Goal: Obtain resource: Obtain resource

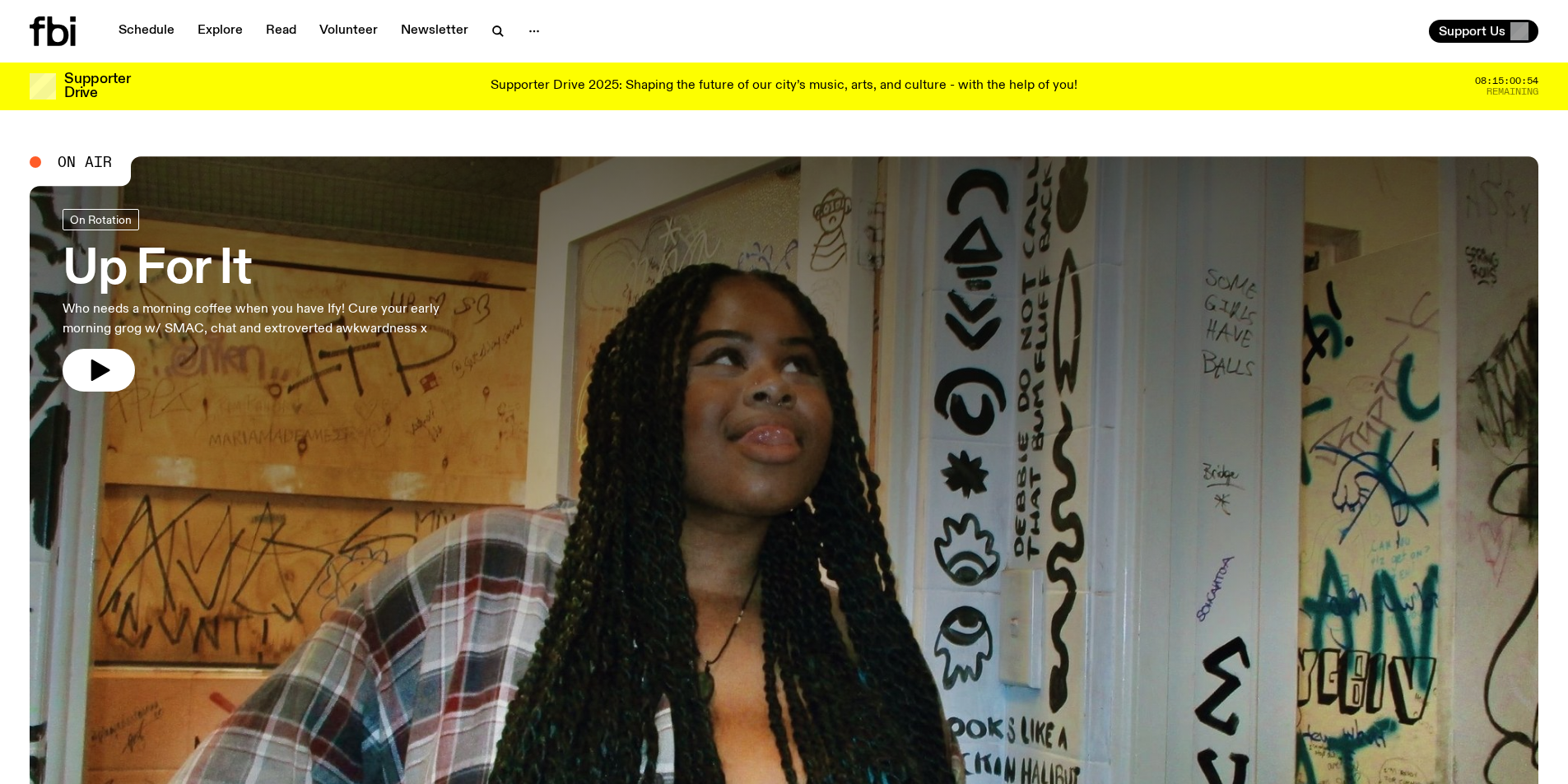
click at [820, 76] on div "Supporter Drive 2025: Shaping the future of our city’s music, arts, and culture…" at bounding box center [784, 86] width 1272 height 28
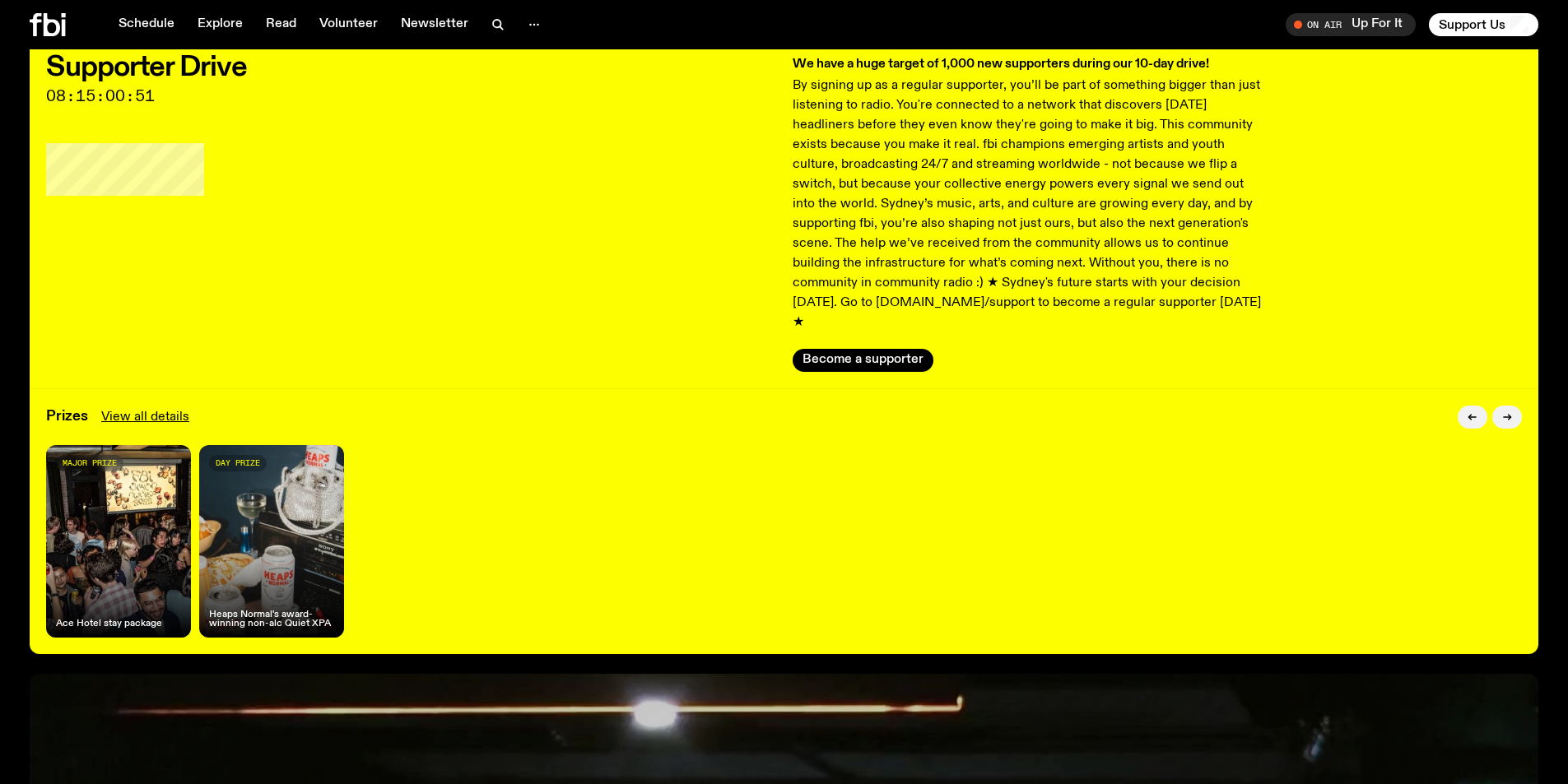
scroll to position [153, 0]
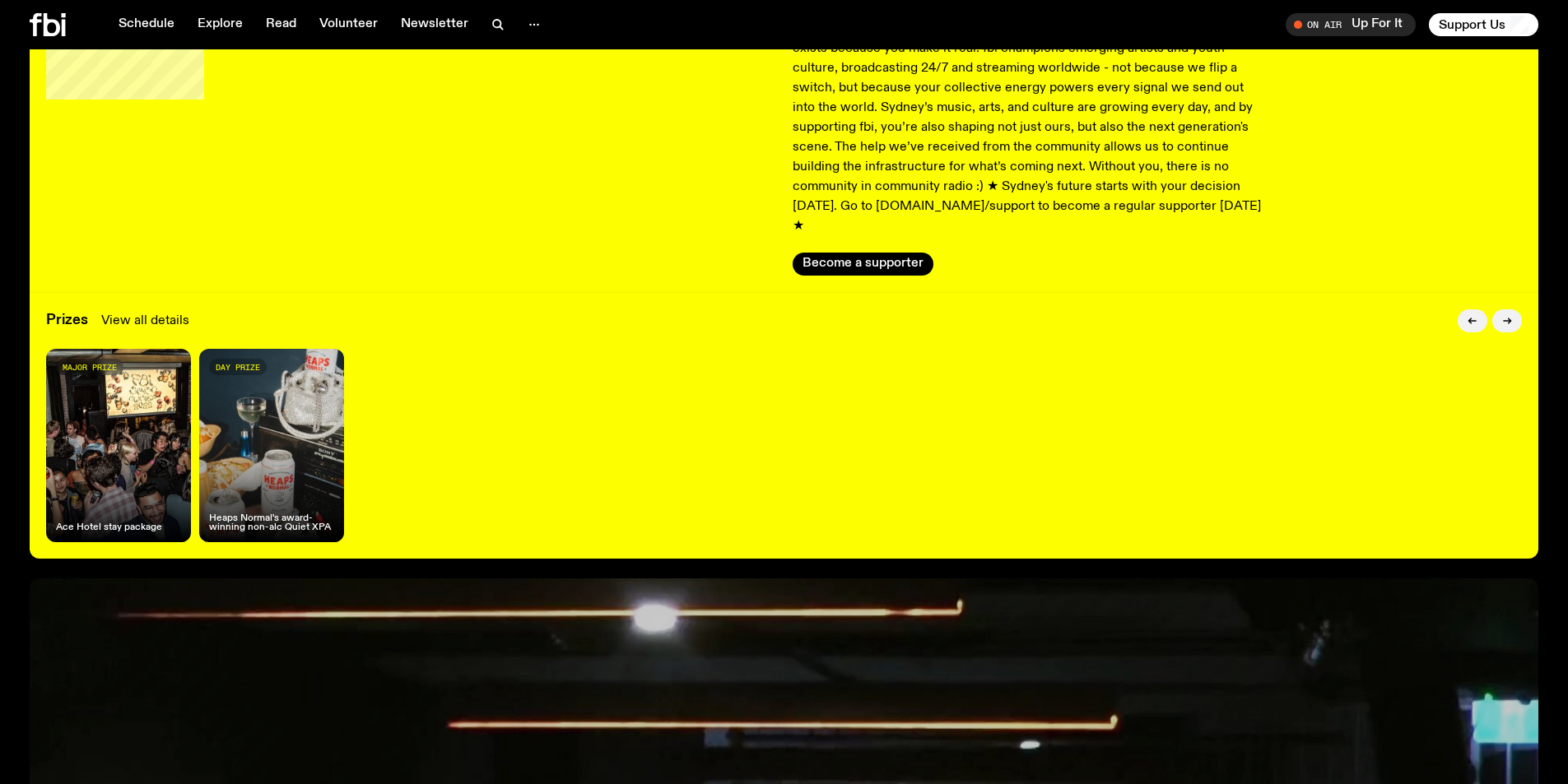
click at [154, 311] on link "View all details" at bounding box center [145, 321] width 88 height 20
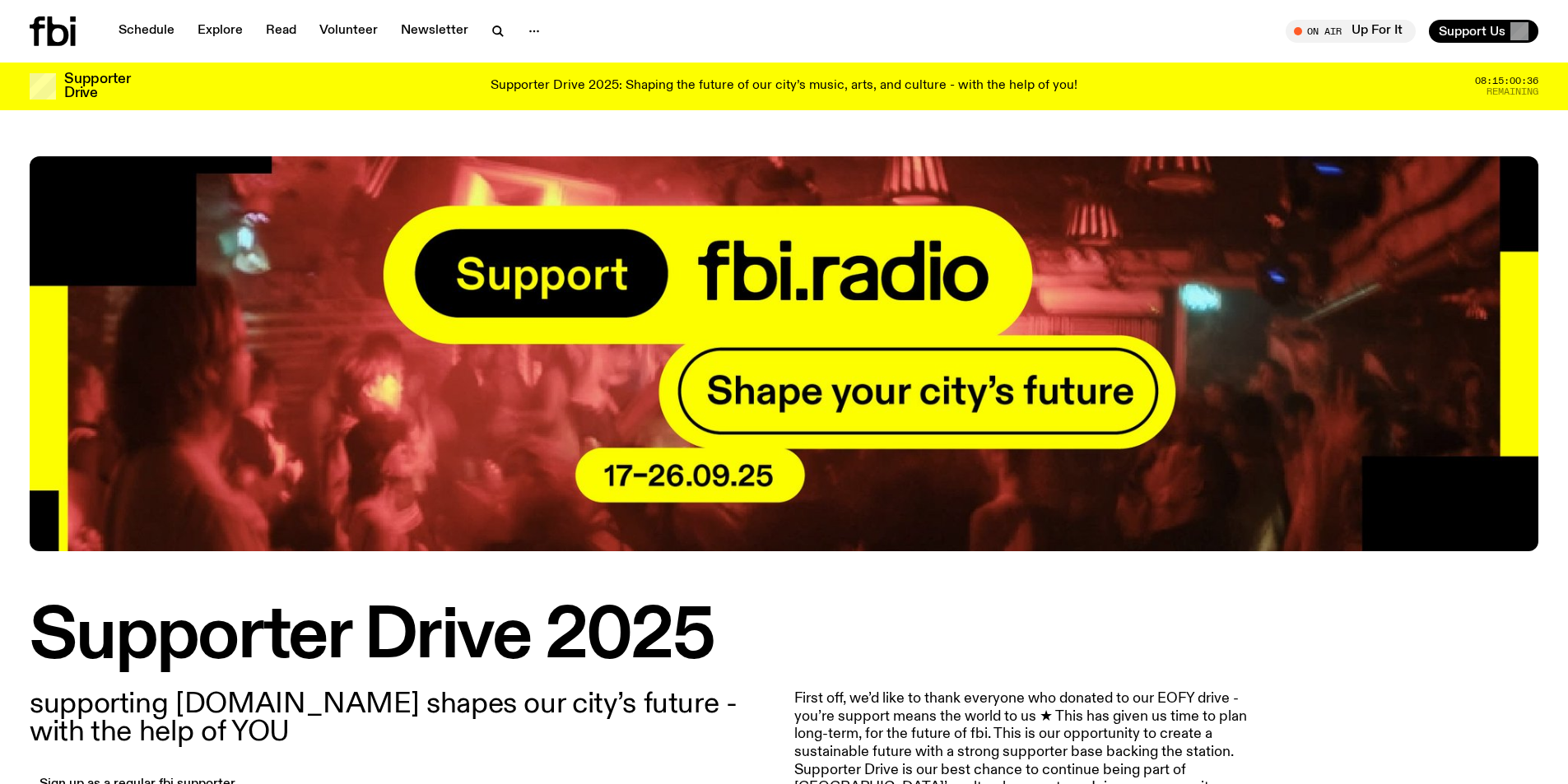
click at [1104, 23] on div "On Air Up For It Tune in live Support Us" at bounding box center [1164, 31] width 748 height 23
click at [909, 85] on p "Supporter Drive 2025: Shaping the future of our city’s music, arts, and culture…" at bounding box center [784, 86] width 586 height 15
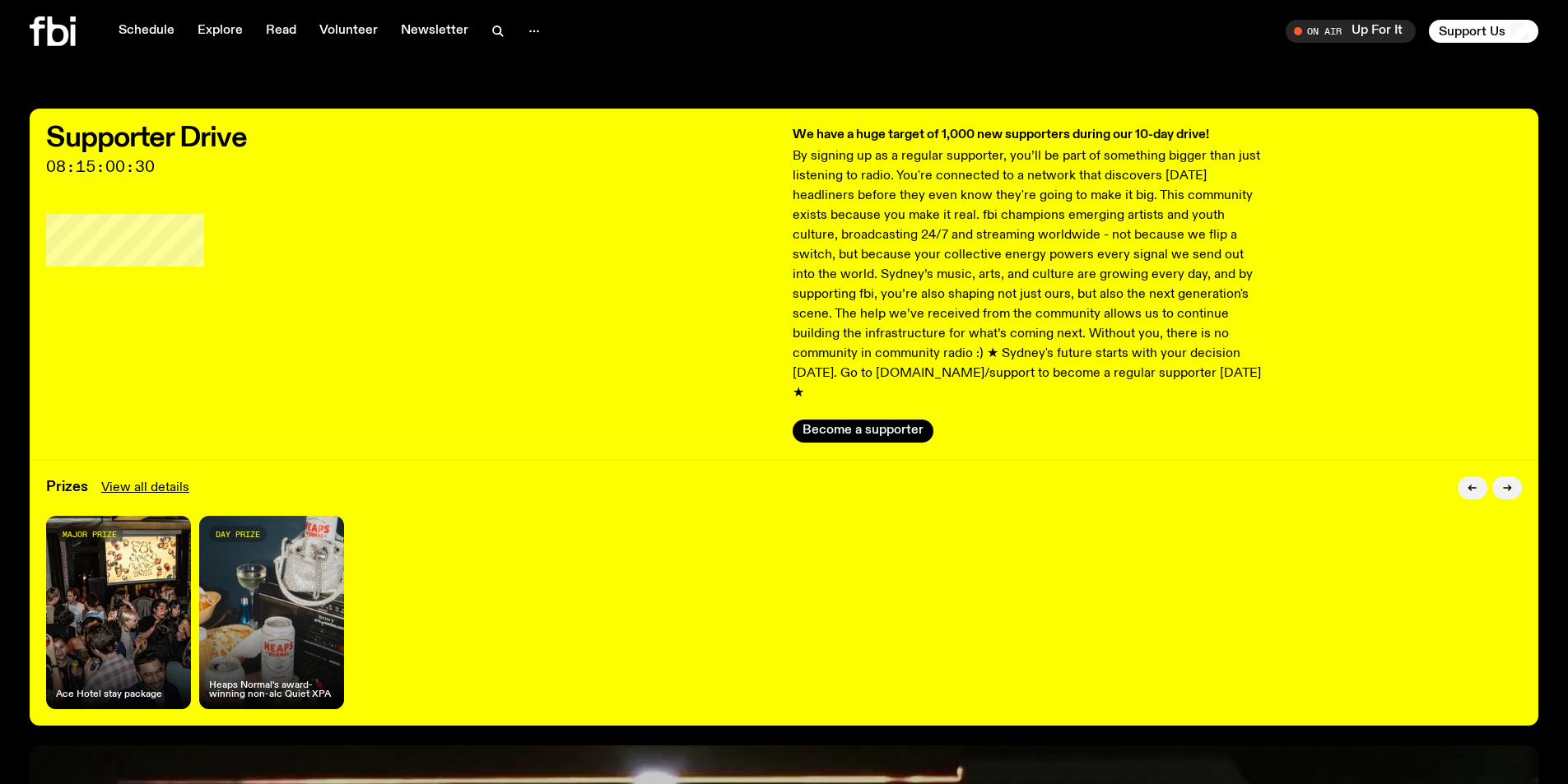
click at [1042, 61] on div "Schedule Explore Read Volunteer Newsletter On Air Up For It Tune in live On Air…" at bounding box center [784, 31] width 1568 height 62
click at [1518, 476] on button "button" at bounding box center [1507, 487] width 30 height 23
click at [1515, 476] on button "button" at bounding box center [1507, 487] width 30 height 23
click at [1466, 476] on button "button" at bounding box center [1472, 487] width 30 height 23
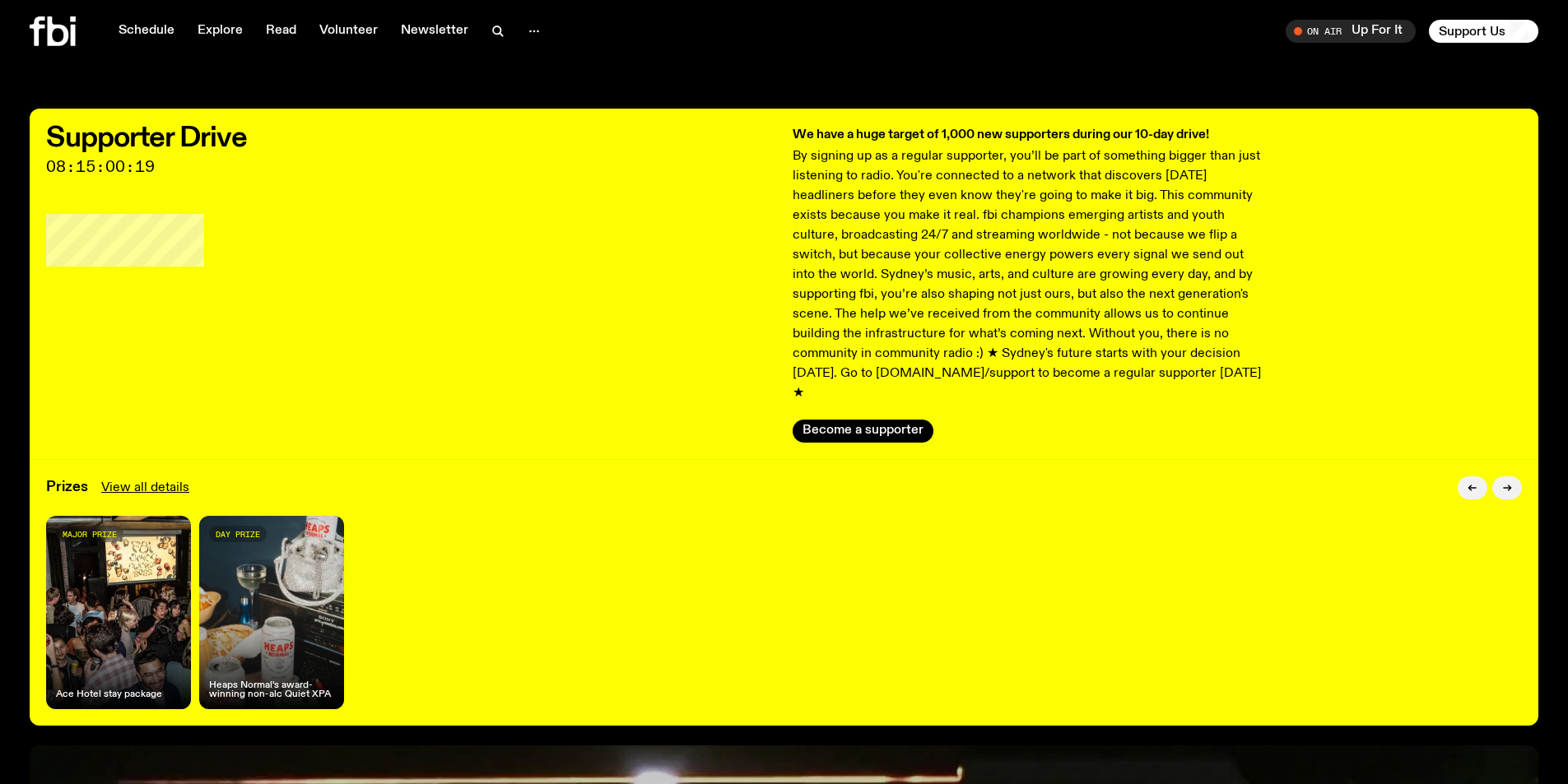
click at [53, 33] on icon at bounding box center [52, 32] width 47 height 30
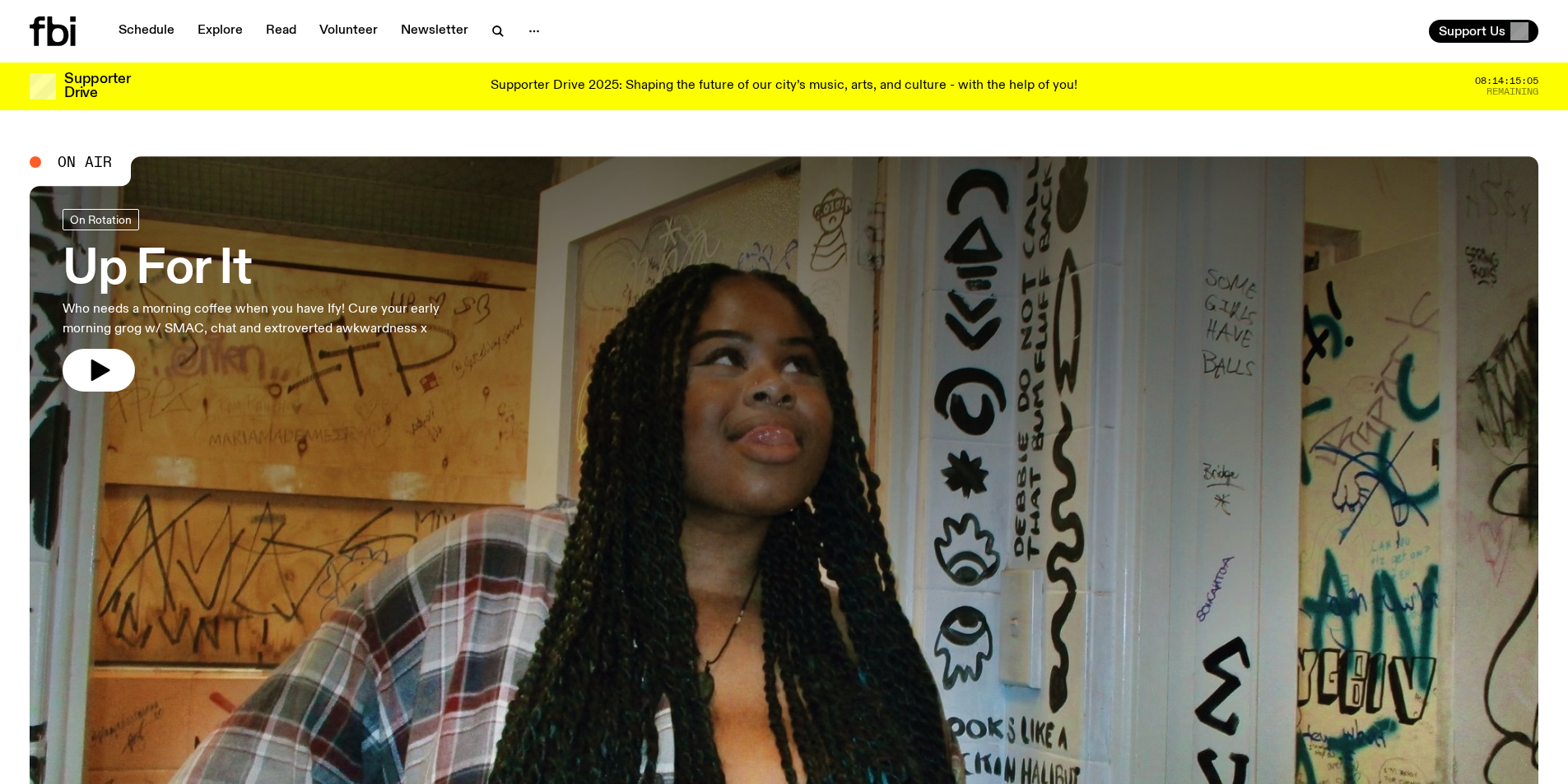
click at [739, 17] on div "Schedule Explore Read Volunteer Newsletter" at bounding box center [403, 32] width 748 height 30
click at [596, 87] on p "Supporter Drive 2025: Shaping the future of our city’s music, arts, and culture…" at bounding box center [784, 86] width 586 height 15
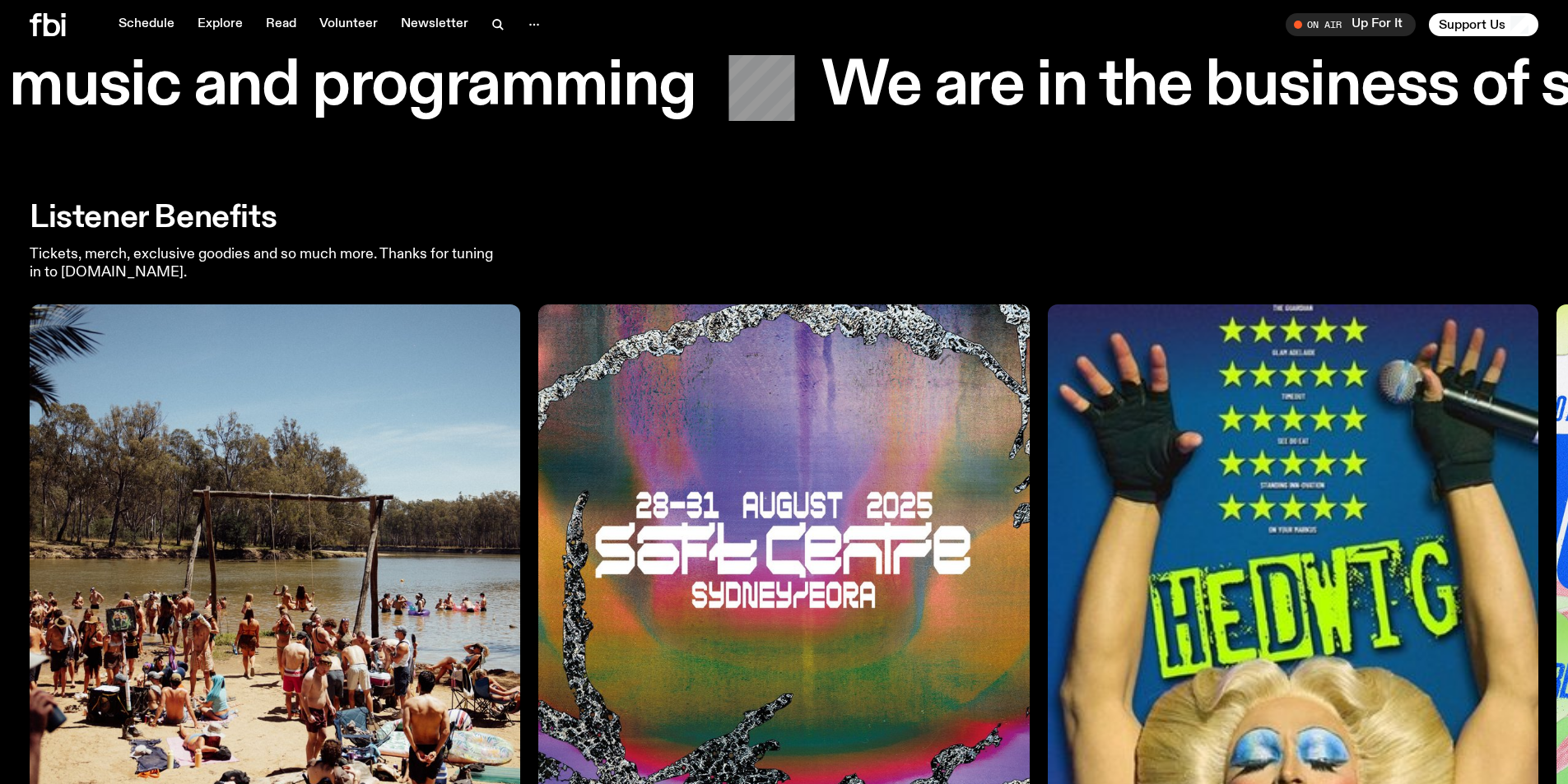
scroll to position [2950, 0]
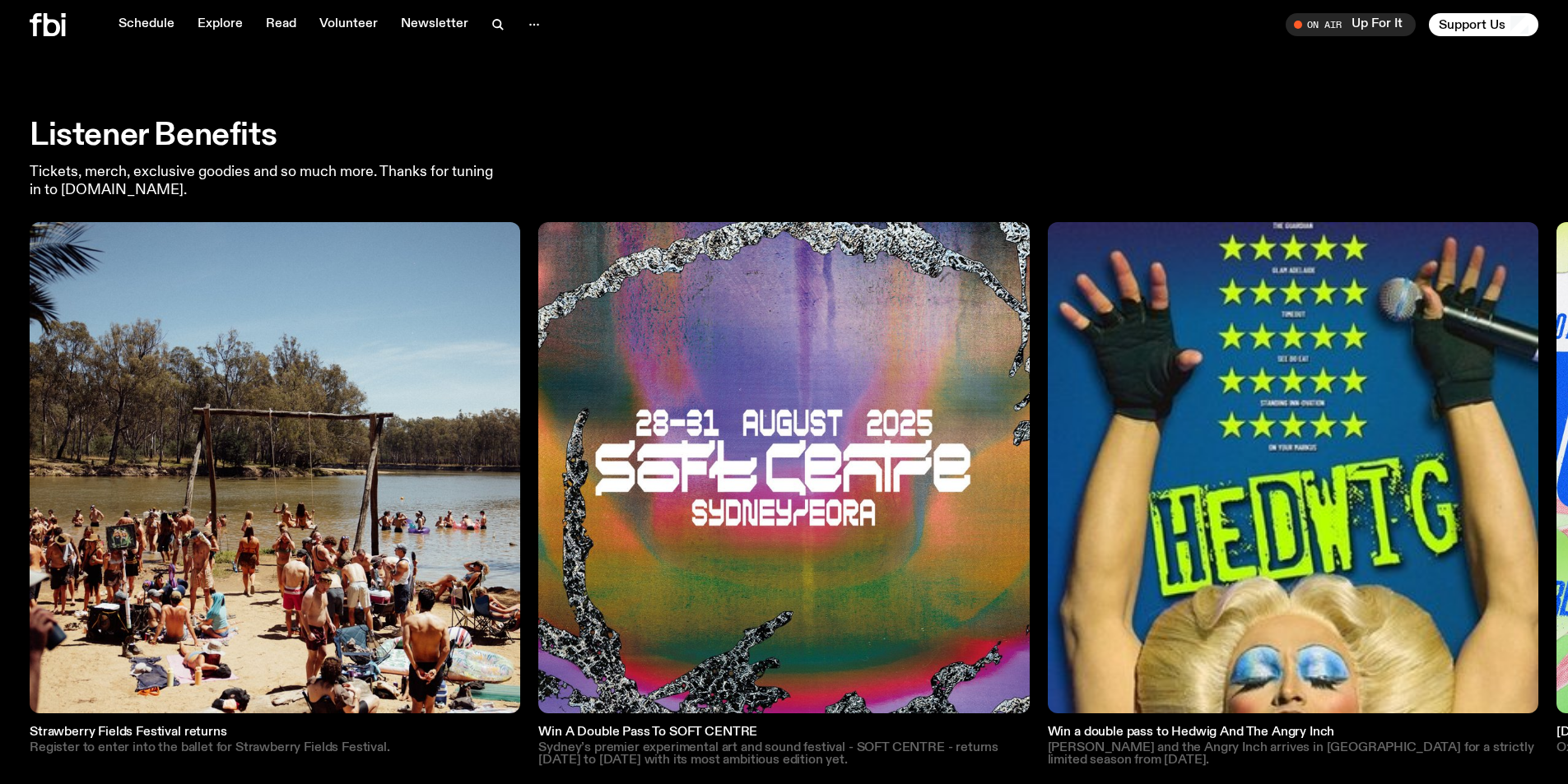
click at [223, 717] on link "Strawberry Fields Festival returns Register to enter into the ballet for Strawb…" at bounding box center [274, 494] width 490 height 544
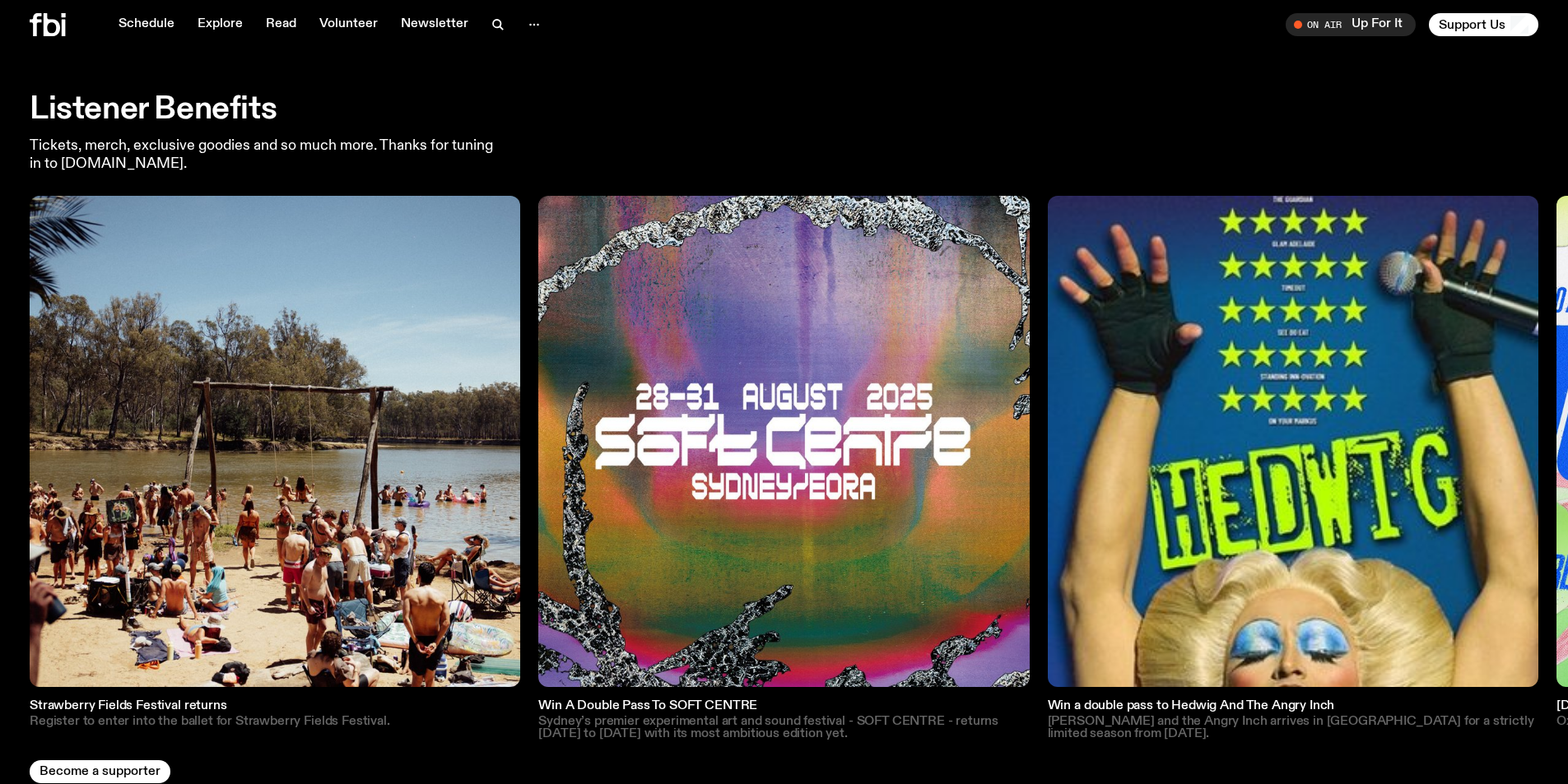
click at [254, 138] on p "Tickets, merch, exclusive goodies and so much more. Thanks for tuning in to [DO…" at bounding box center [266, 155] width 474 height 36
click at [241, 138] on p "Tickets, merch, exclusive goodies and so much more. Thanks for tuning in to [DO…" at bounding box center [266, 155] width 474 height 36
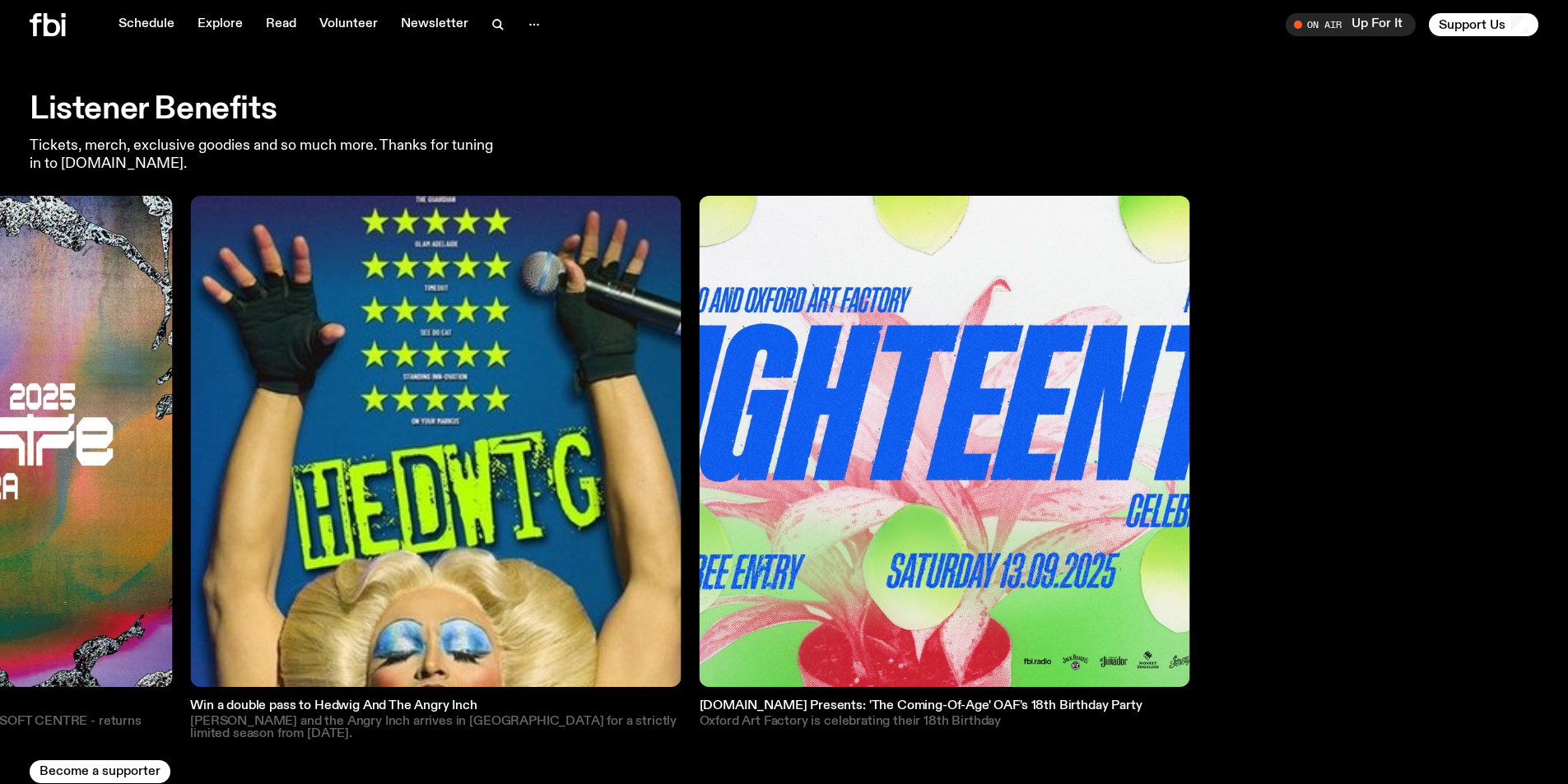
drag, startPoint x: 1461, startPoint y: 381, endPoint x: 356, endPoint y: 410, distance: 1105.4
click at [356, 410] on img at bounding box center [435, 441] width 490 height 490
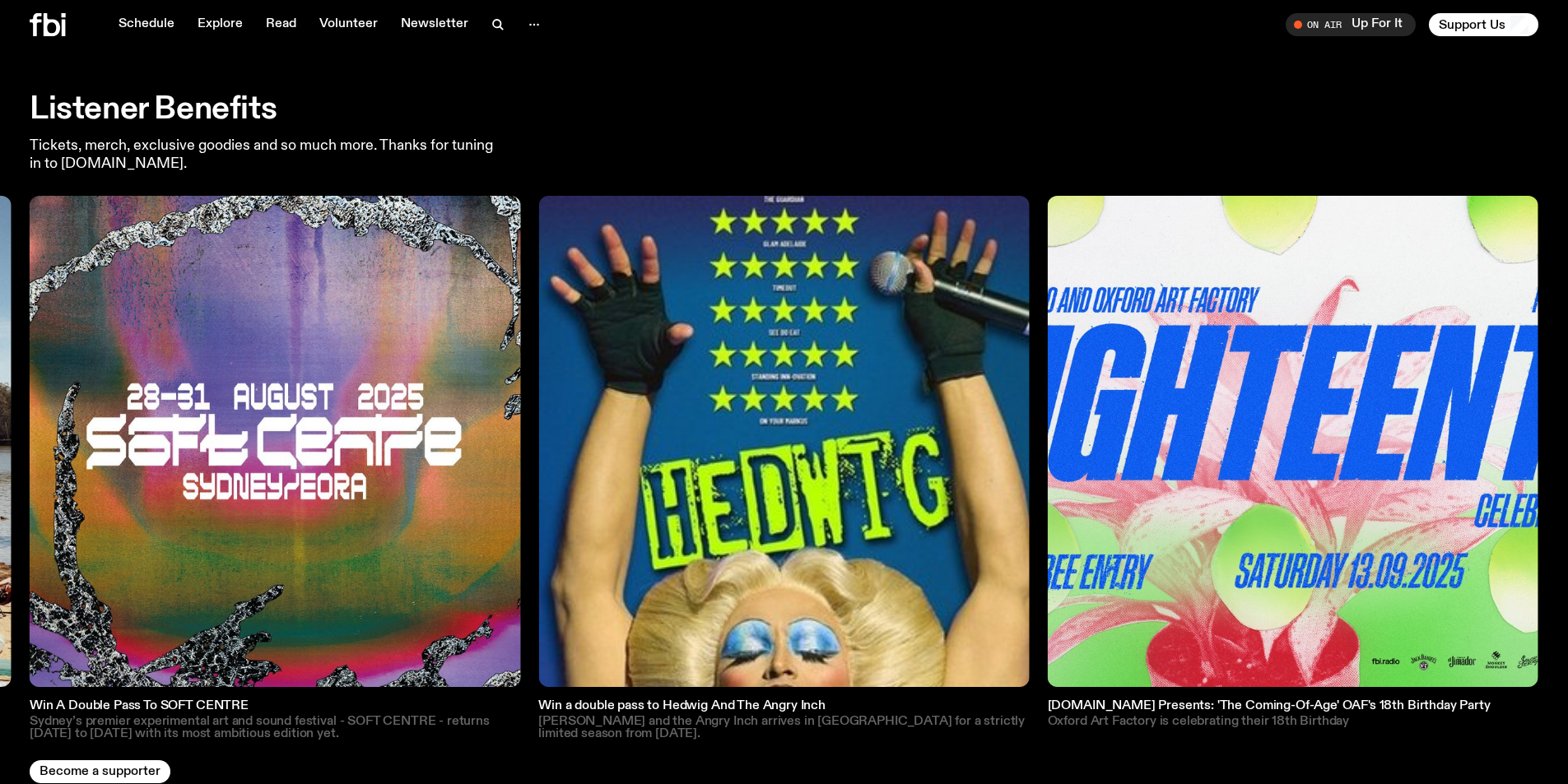
click at [83, 14] on div at bounding box center [69, 24] width 79 height 23
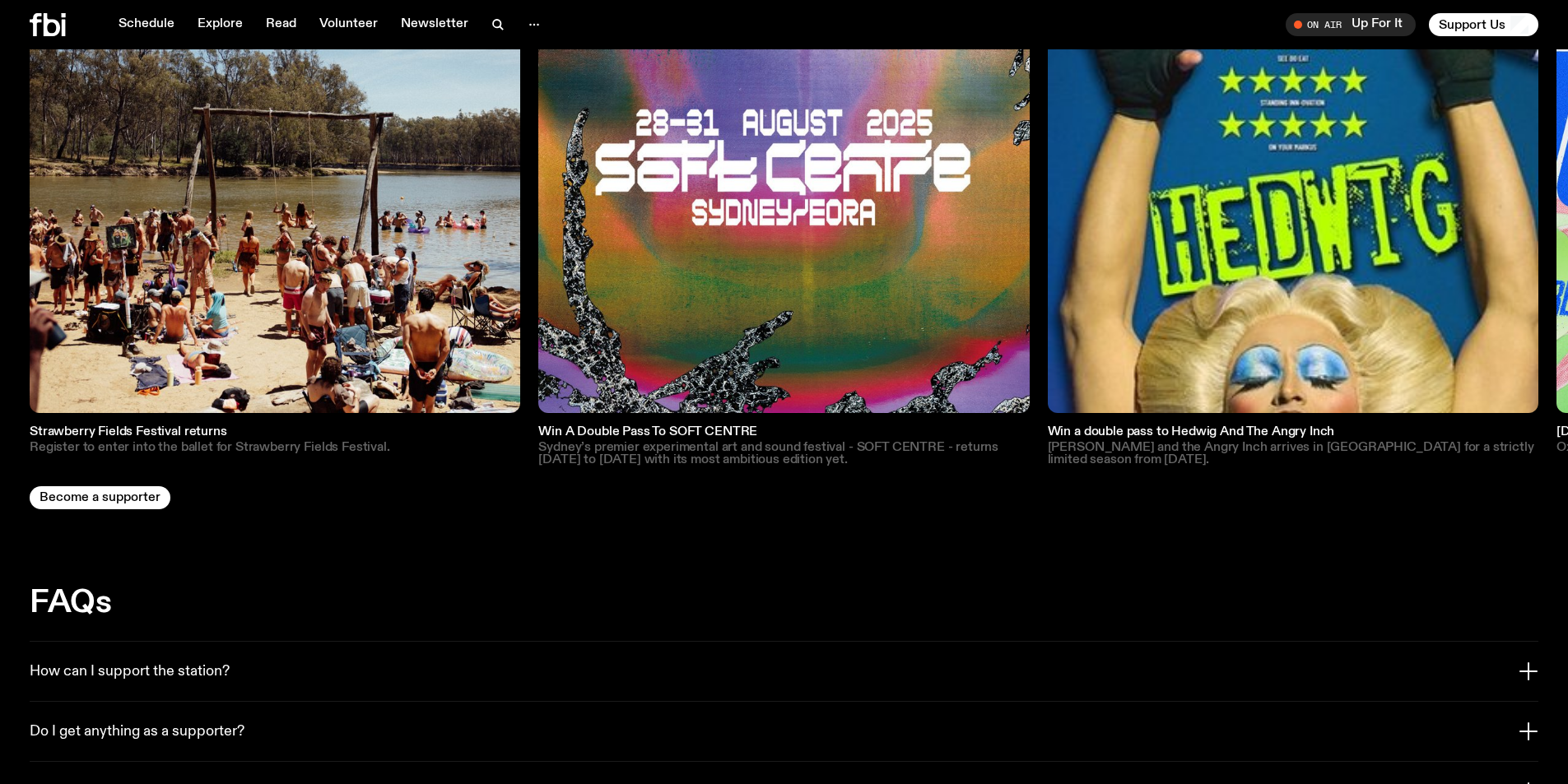
scroll to position [3278, 0]
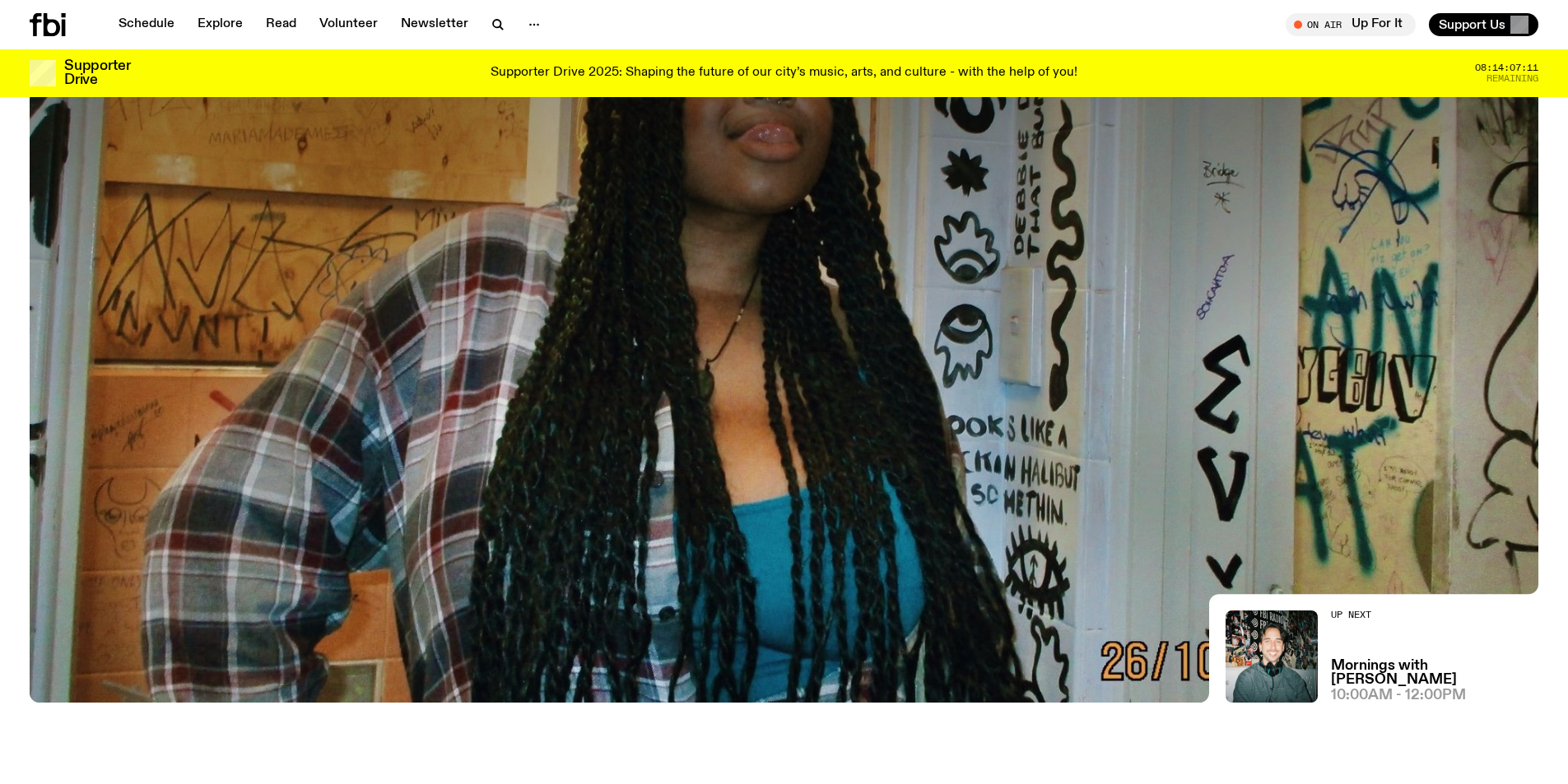
scroll to position [153, 0]
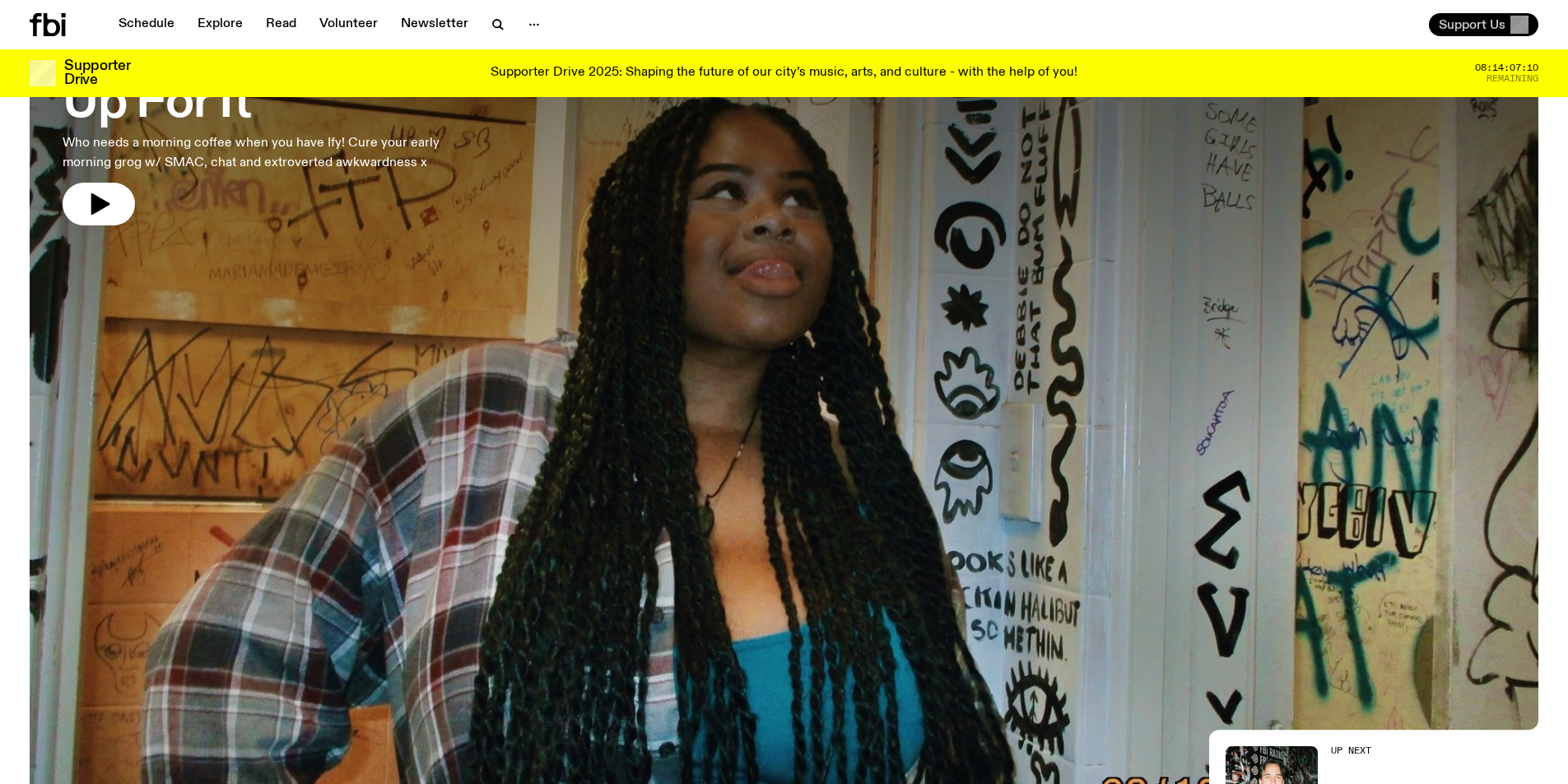
click at [1487, 22] on span "Support Us" at bounding box center [1471, 24] width 66 height 15
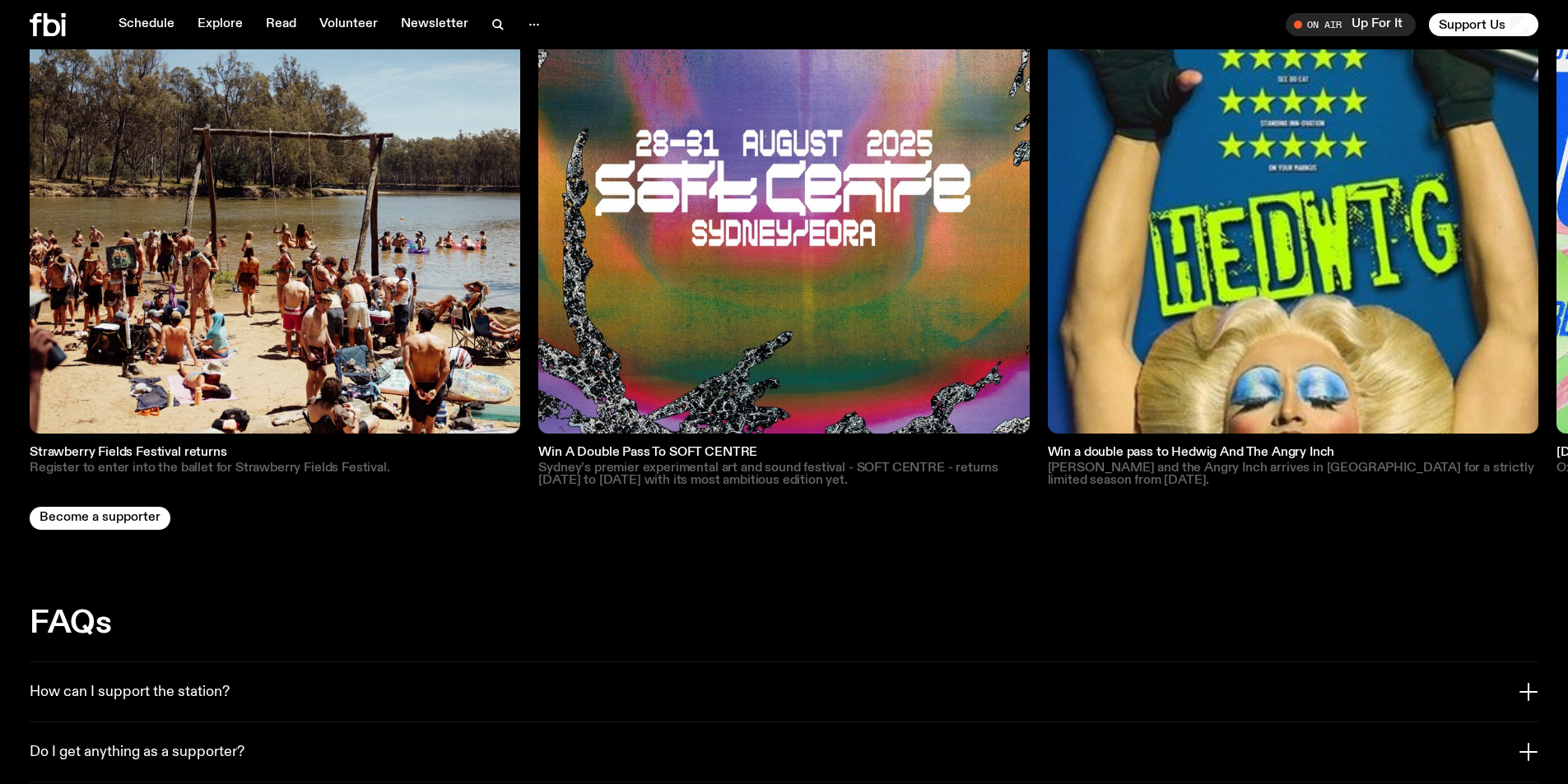
scroll to position [3359, 0]
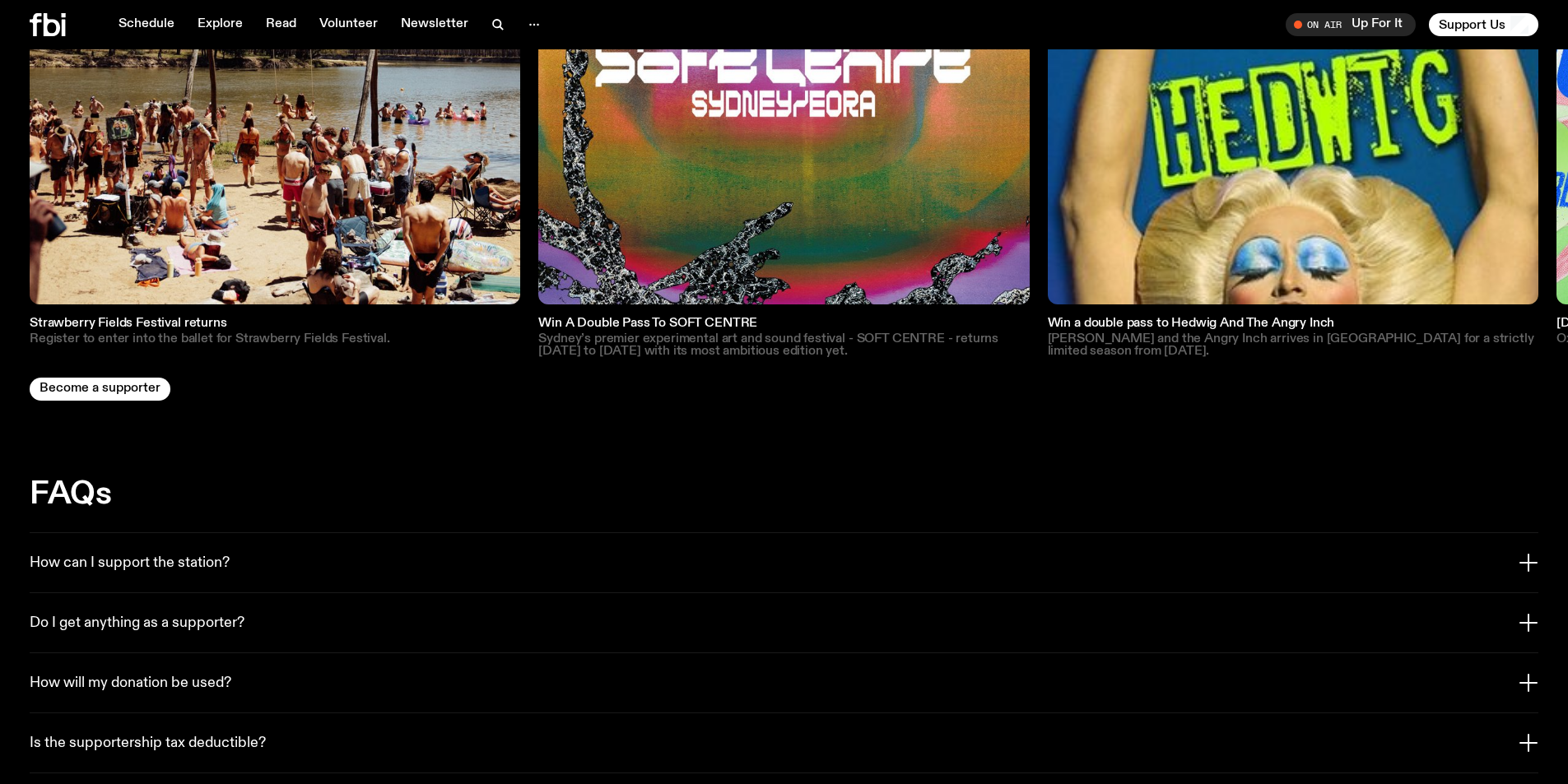
click at [749, 163] on img at bounding box center [783, 57] width 490 height 490
